Goal: Information Seeking & Learning: Learn about a topic

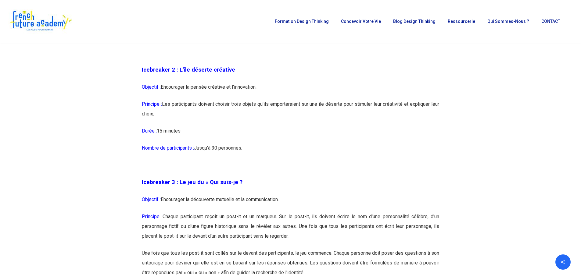
scroll to position [549, 0]
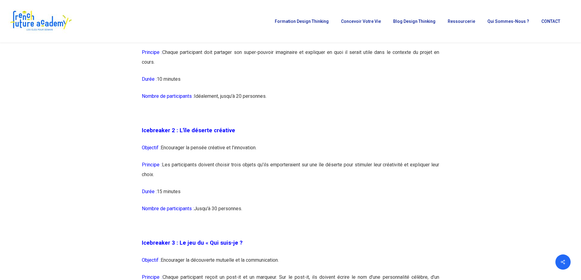
drag, startPoint x: 142, startPoint y: 130, endPoint x: 253, endPoint y: 179, distance: 121.2
copy div "Icebreaker 2 : L'île déserte créative Objectif : Encourager la pensée créative …"
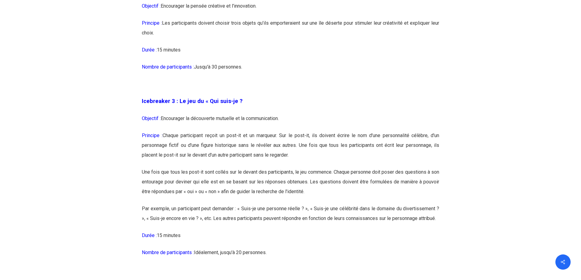
scroll to position [732, 0]
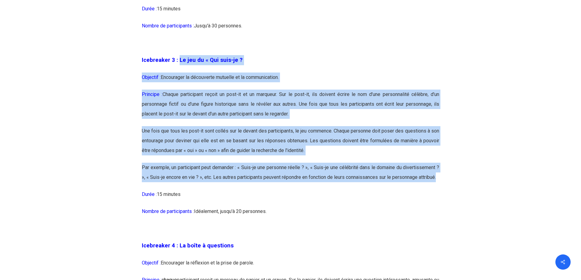
drag, startPoint x: 178, startPoint y: 60, endPoint x: 442, endPoint y: 179, distance: 289.2
copy div "Lo ips do « Sit amet-co ? Adipisci : Elitseddoe te incididunt utlabore et do ma…"
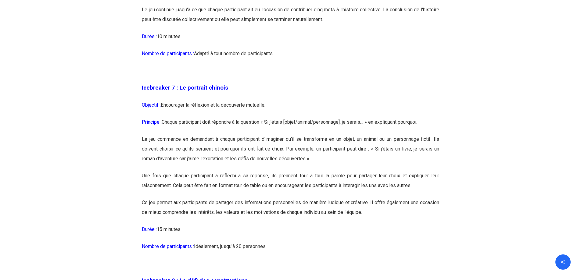
scroll to position [1494, 0]
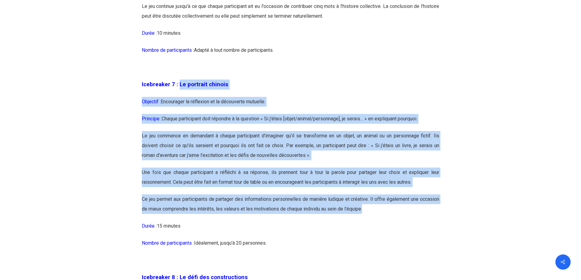
drag, startPoint x: 178, startPoint y: 94, endPoint x: 346, endPoint y: 208, distance: 202.7
copy div "Lo ipsumdol sitamet Consecte : Adipiscing el seddoeius te in utlaboreet dolorem…"
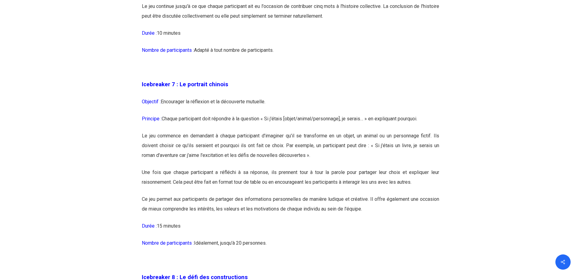
click at [332, 72] on p at bounding box center [290, 70] width 297 height 17
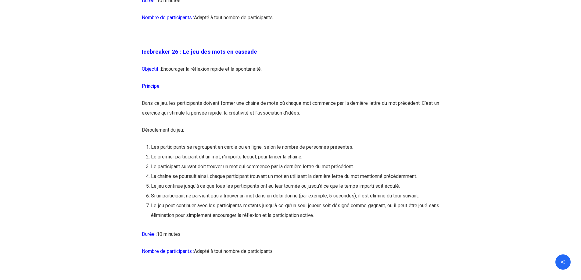
scroll to position [5366, 0]
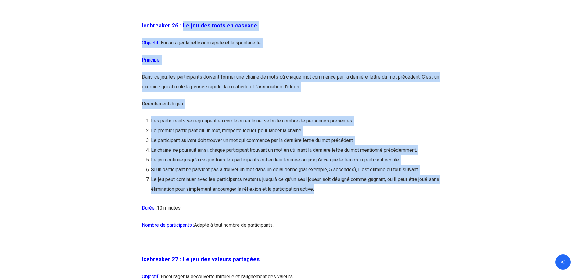
drag, startPoint x: 181, startPoint y: 46, endPoint x: 353, endPoint y: 211, distance: 238.3
copy div "Lo ips dol sita co adipisc Elitsedd : Eiusmodtem in utlaboree dolore ma al enim…"
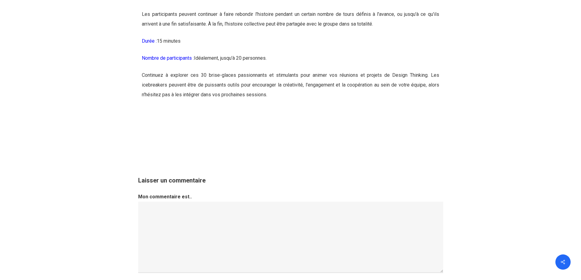
scroll to position [6280, 0]
